Goal: Navigation & Orientation: Find specific page/section

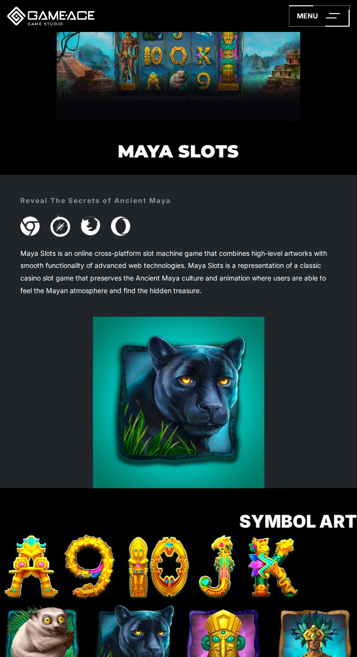
click at [342, 16] on icon at bounding box center [319, 15] width 61 height 21
click at [333, 18] on line at bounding box center [331, 18] width 11 height 0
click at [42, 23] on link at bounding box center [50, 16] width 87 height 36
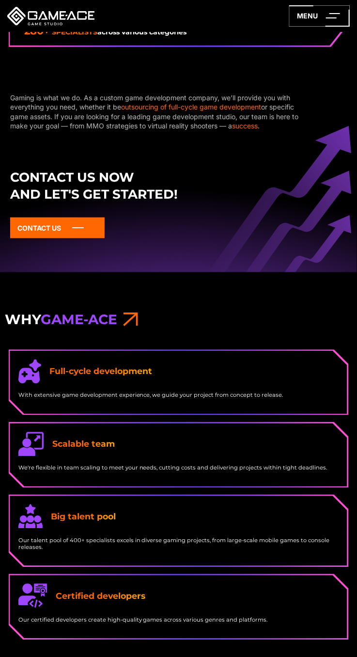
scroll to position [1945, 0]
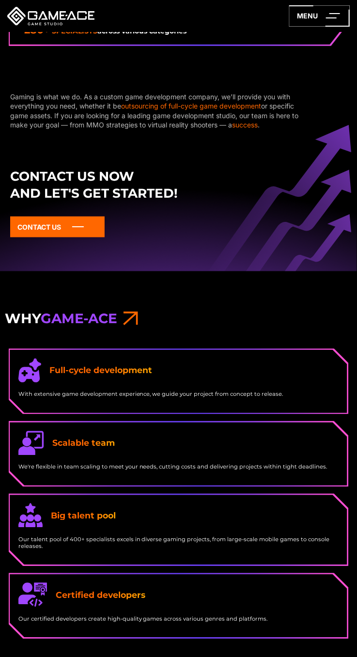
click at [77, 227] on line at bounding box center [78, 227] width 12 height 0
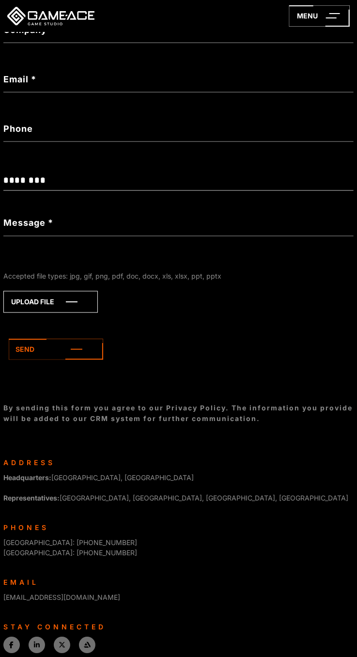
scroll to position [285, 0]
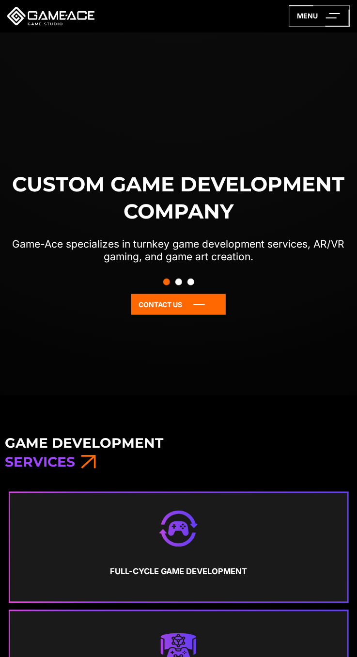
click at [173, 302] on icon at bounding box center [178, 304] width 94 height 21
click at [92, 460] on icon at bounding box center [88, 462] width 15 height 16
click at [178, 278] on button "Slide 2" at bounding box center [178, 282] width 7 height 16
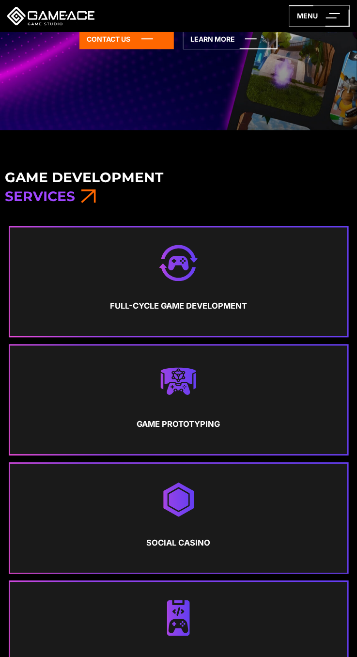
scroll to position [270, 0]
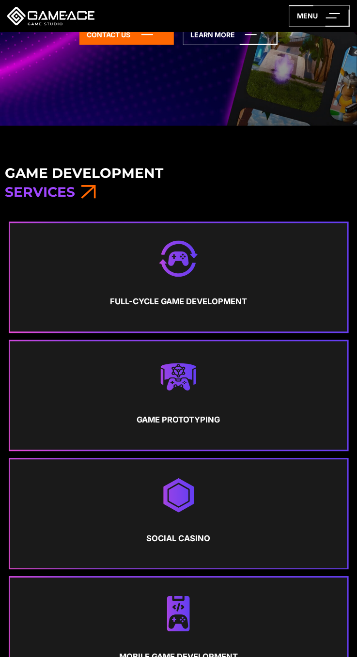
click at [191, 554] on link "Social Casino" at bounding box center [179, 514] width 338 height 109
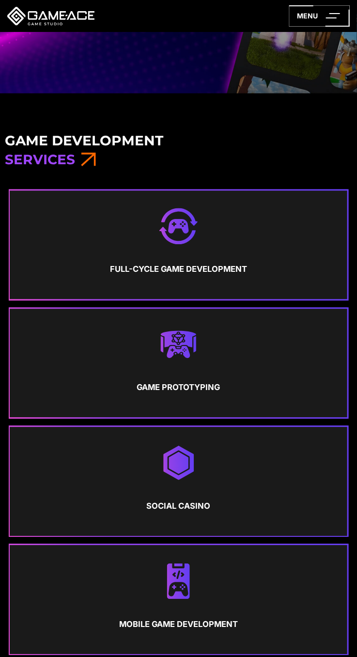
scroll to position [326, 0]
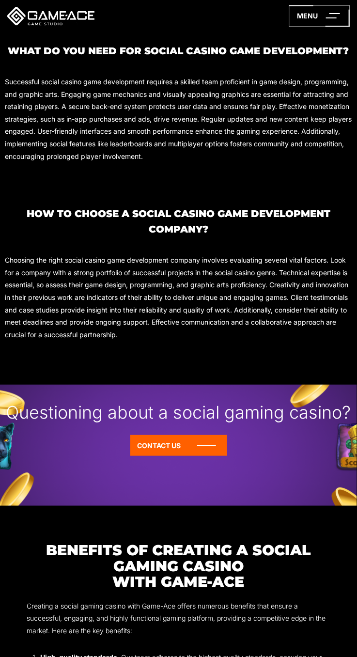
scroll to position [882, 0]
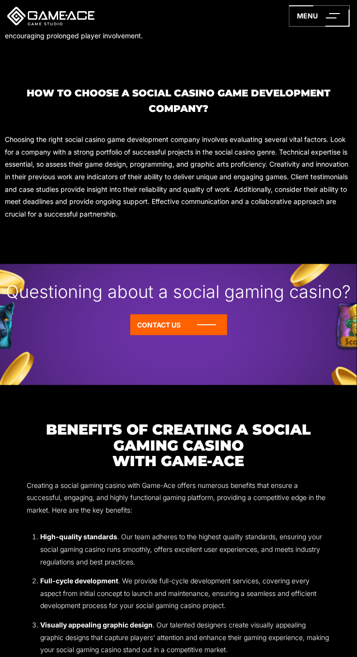
click at [193, 328] on icon at bounding box center [178, 324] width 97 height 21
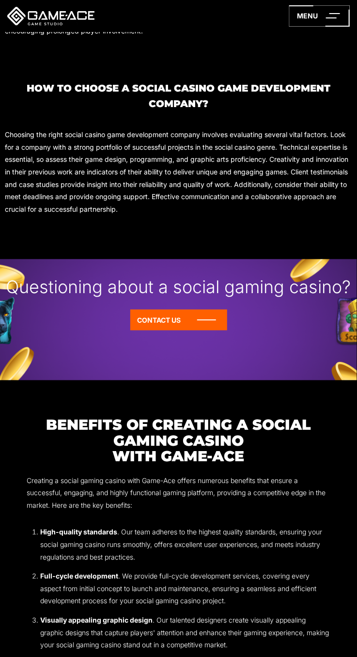
scroll to position [938, 0]
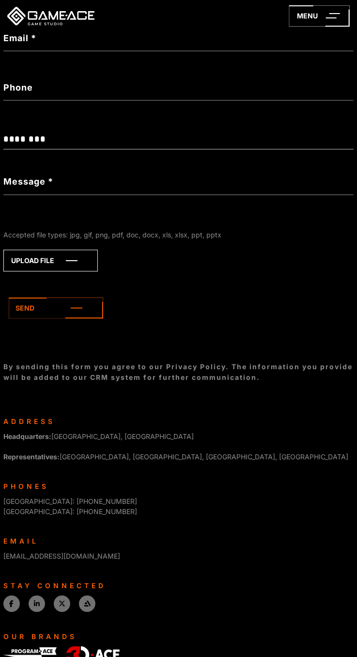
scroll to position [285, 0]
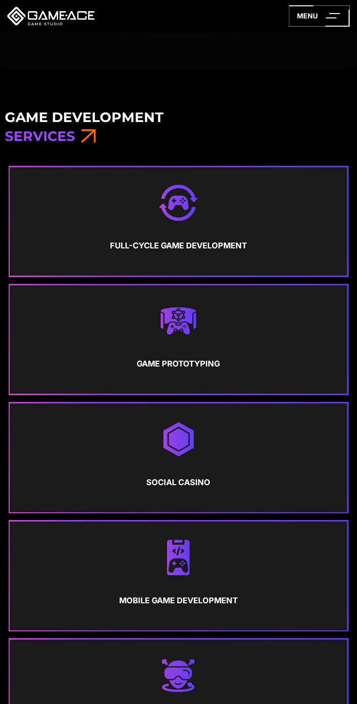
scroll to position [326, 0]
